Goal: Information Seeking & Learning: Learn about a topic

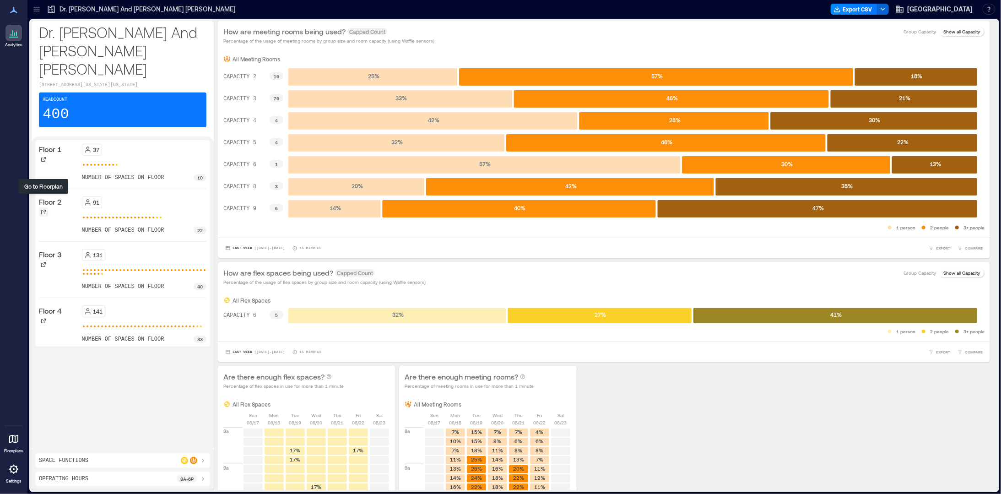
click at [39, 207] on div at bounding box center [43, 211] width 9 height 9
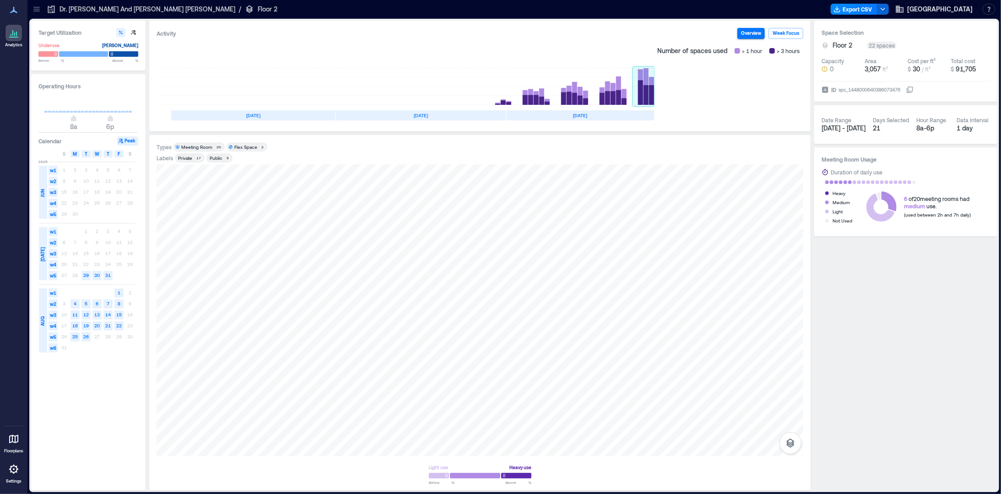
click at [650, 94] on rect at bounding box center [643, 86] width 22 height 37
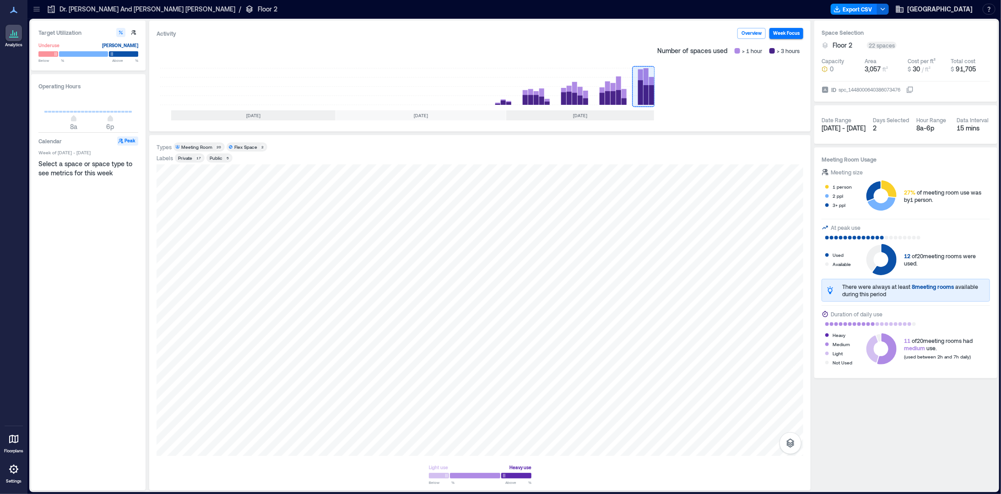
click at [207, 146] on div "Meeting Room" at bounding box center [196, 147] width 31 height 6
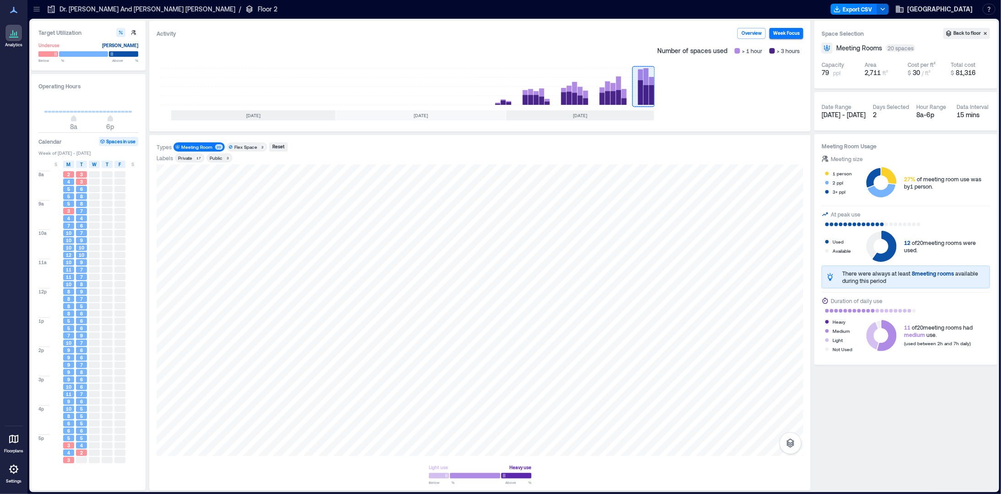
click at [199, 147] on div "Meeting Room" at bounding box center [196, 147] width 31 height 6
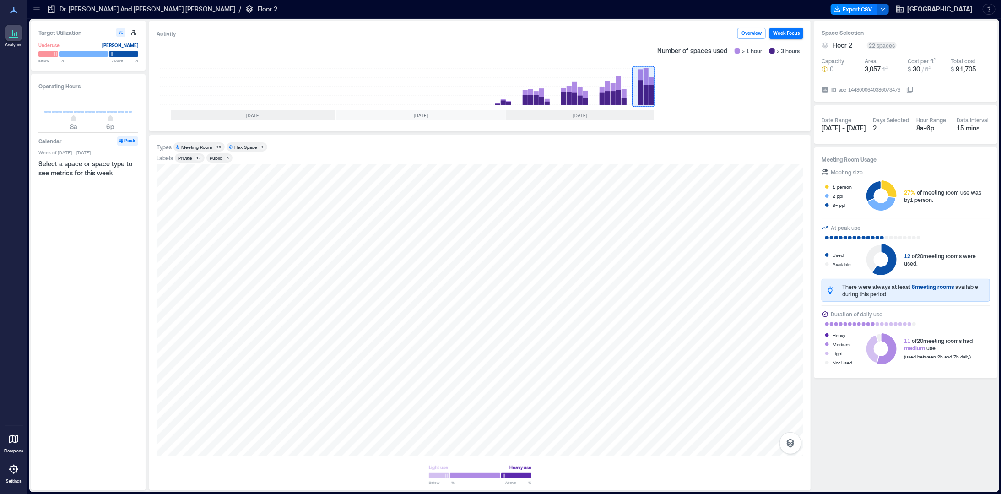
click at [182, 156] on div "Private" at bounding box center [185, 158] width 14 height 6
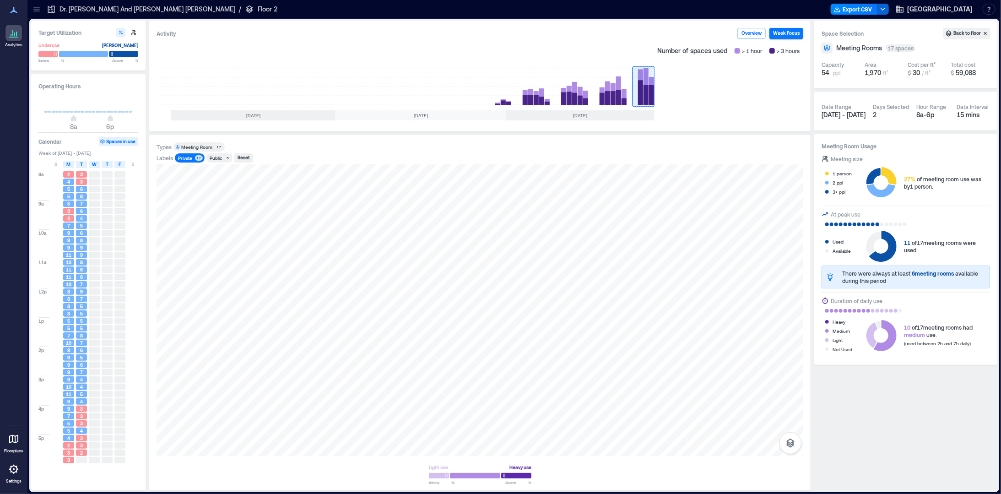
click at [182, 156] on div "Private" at bounding box center [185, 158] width 14 height 6
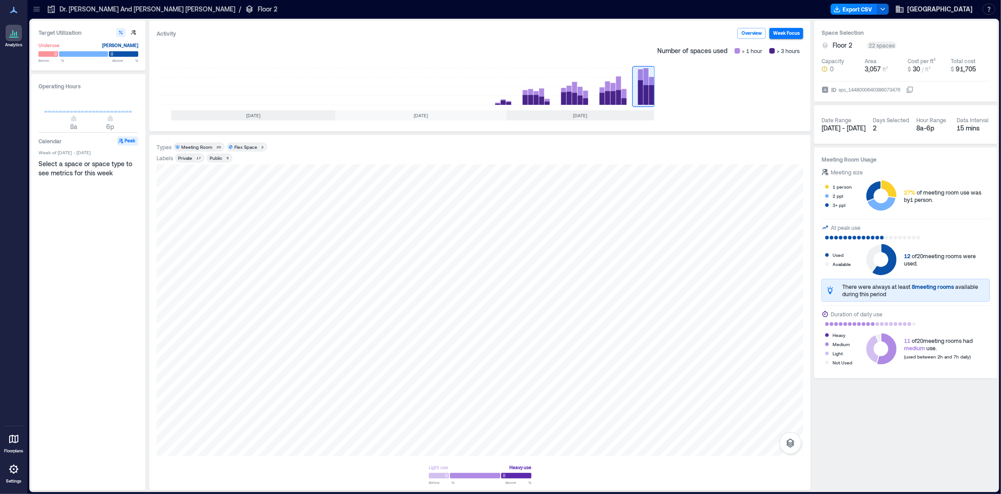
click at [216, 157] on div "Public" at bounding box center [216, 158] width 13 height 6
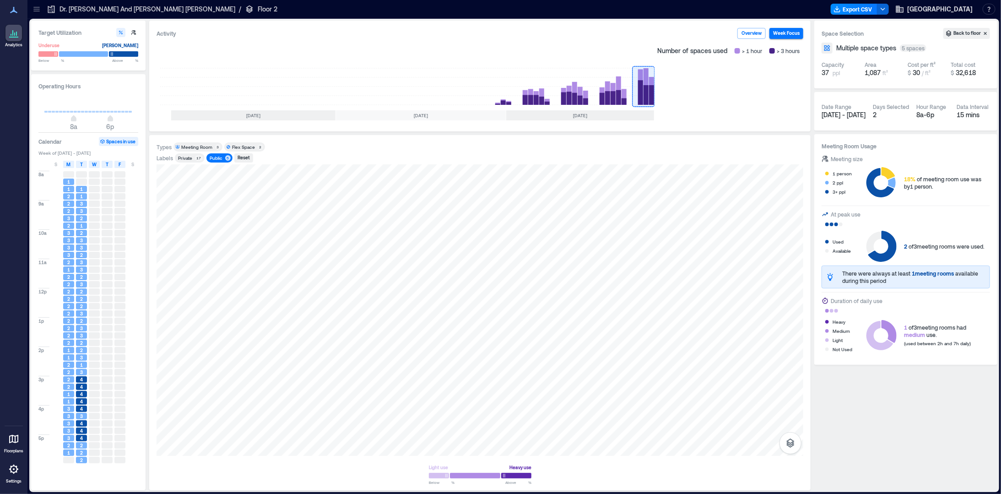
click at [216, 157] on div "Public" at bounding box center [216, 158] width 13 height 6
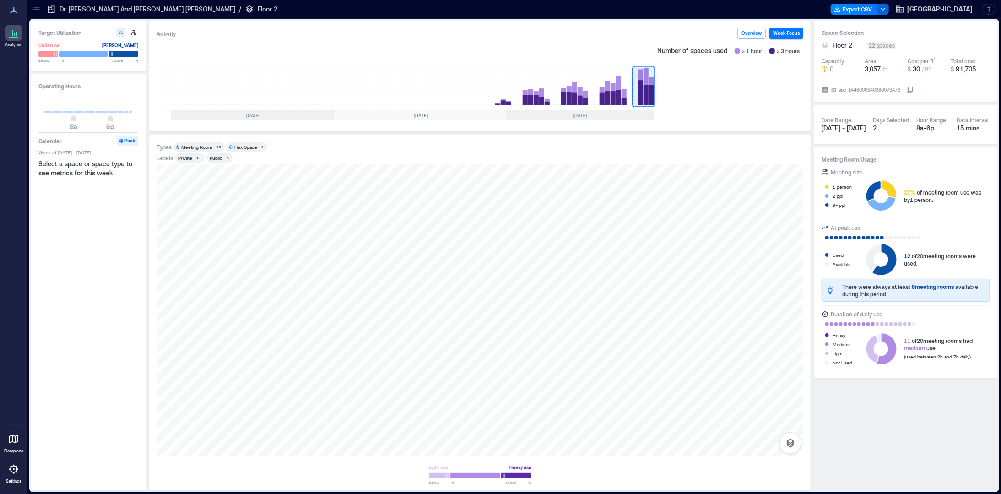
click at [193, 157] on div "Private" at bounding box center [185, 158] width 17 height 6
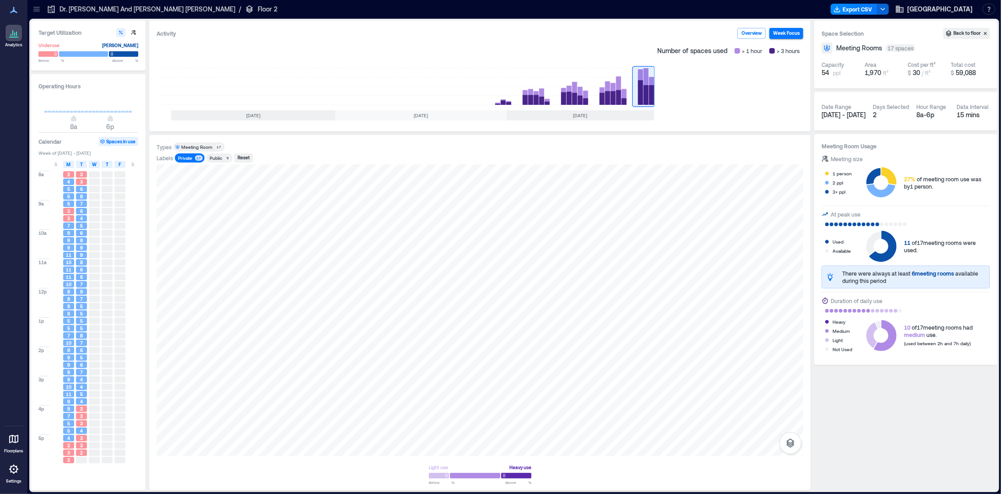
click at [189, 157] on div "Private" at bounding box center [185, 158] width 14 height 6
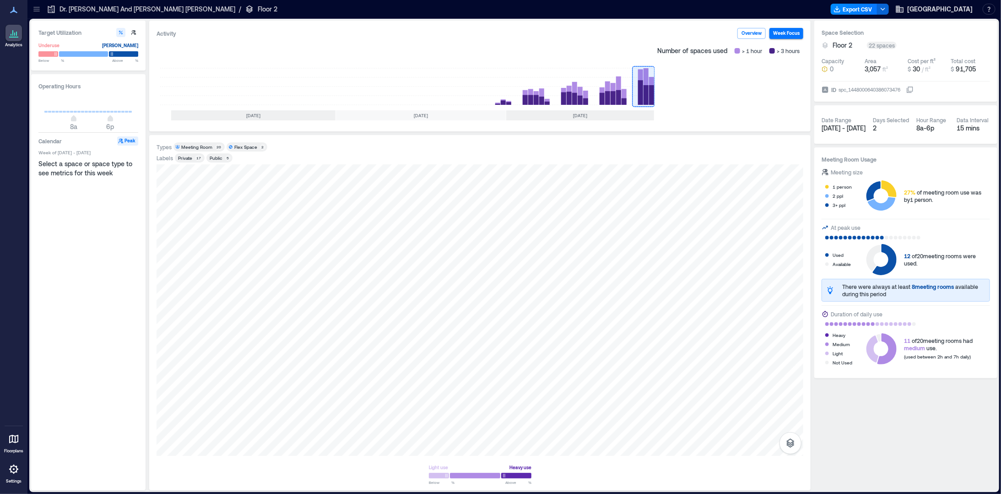
click at [258, 9] on p "Floor 2" at bounding box center [268, 9] width 20 height 9
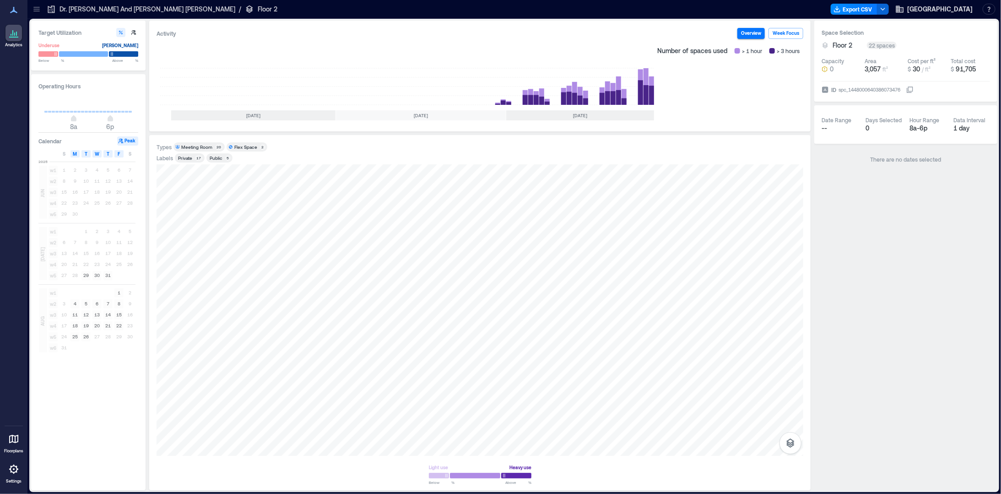
click at [133, 8] on p "Dr. [PERSON_NAME] And [PERSON_NAME] [PERSON_NAME]" at bounding box center [147, 9] width 176 height 9
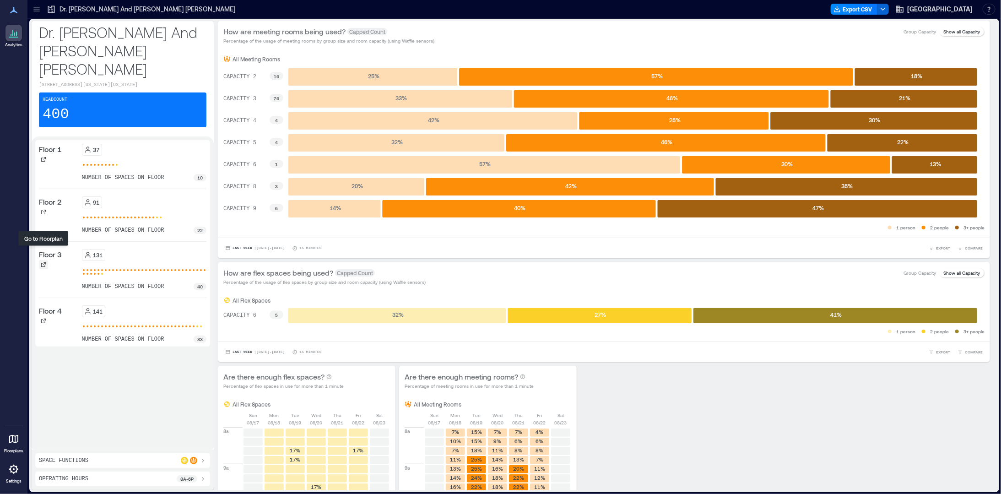
click at [44, 262] on icon at bounding box center [43, 264] width 5 height 5
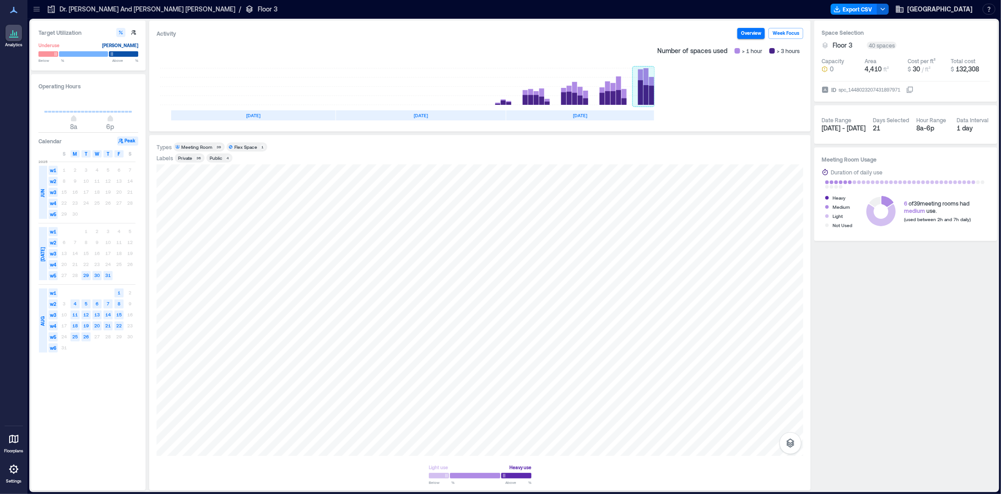
click at [648, 95] on rect at bounding box center [643, 86] width 22 height 37
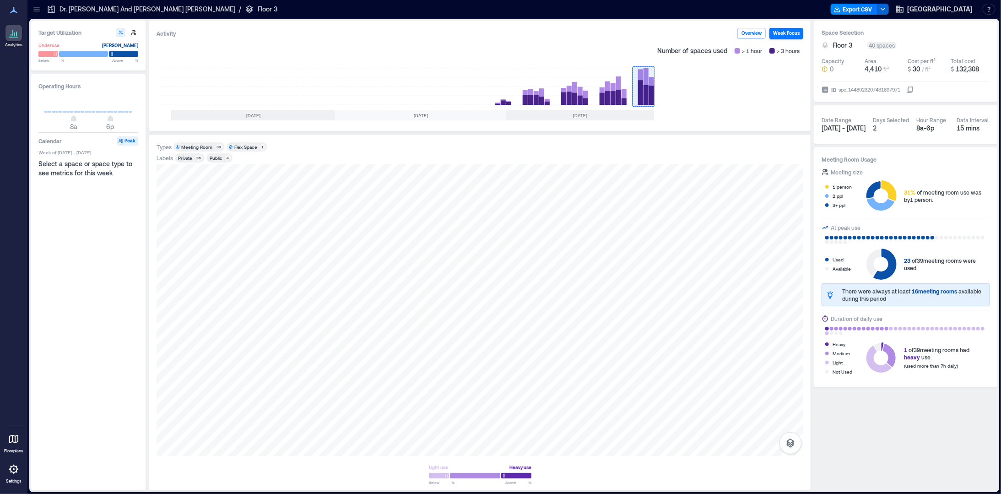
click at [187, 157] on div "Private" at bounding box center [185, 158] width 14 height 6
